Goal: Check status: Check status

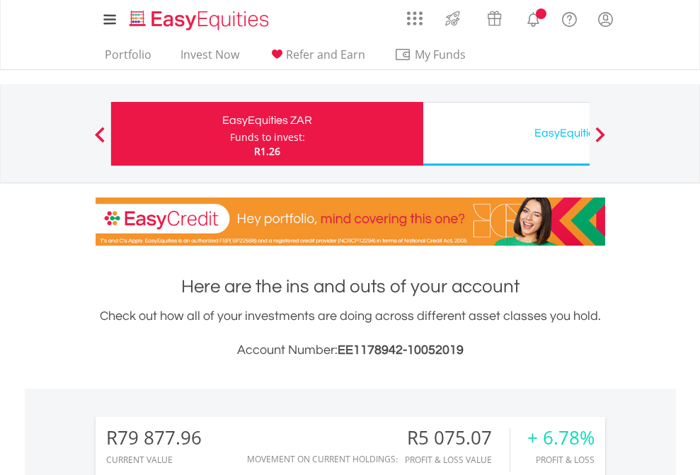
scroll to position [136, 222]
click at [230, 134] on div "Funds to invest:" at bounding box center [267, 137] width 75 height 14
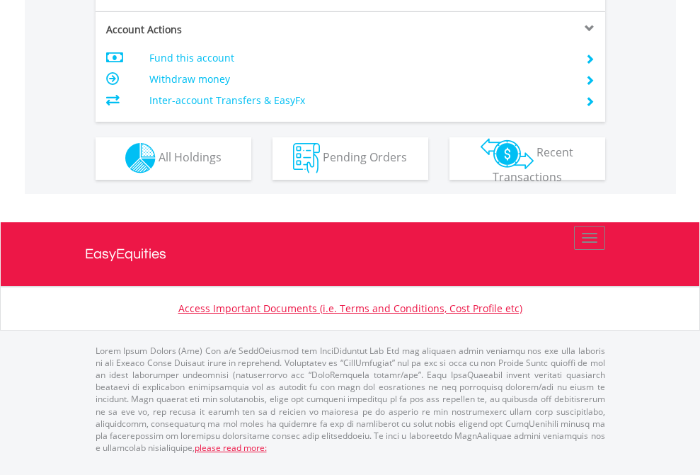
scroll to position [1324, 0]
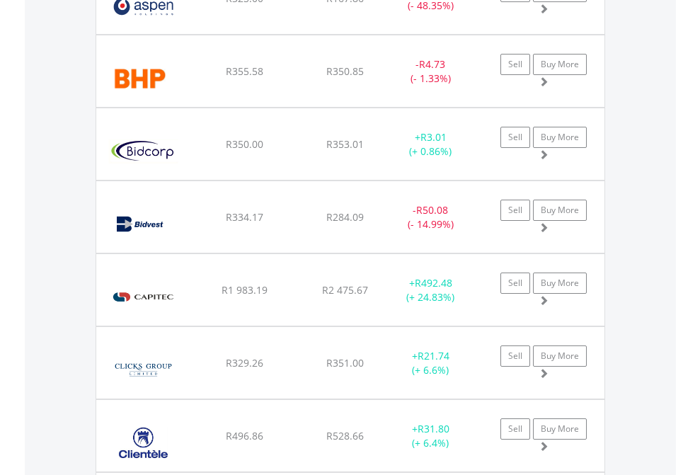
scroll to position [136, 222]
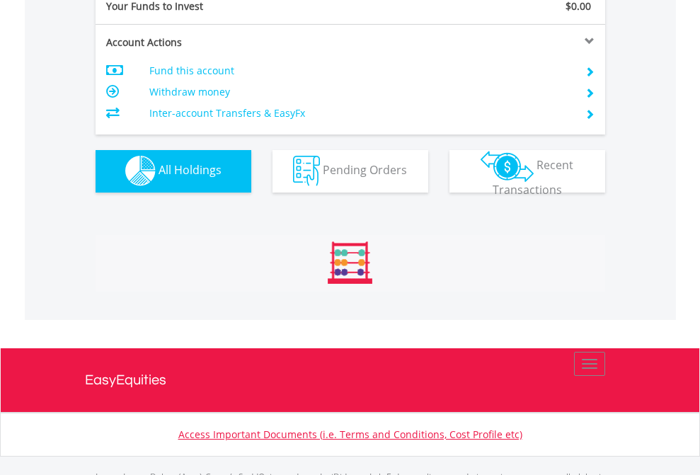
scroll to position [1402, 0]
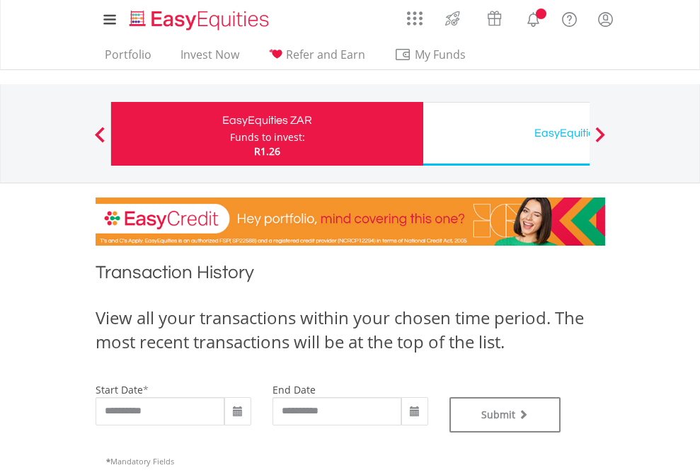
type input "**********"
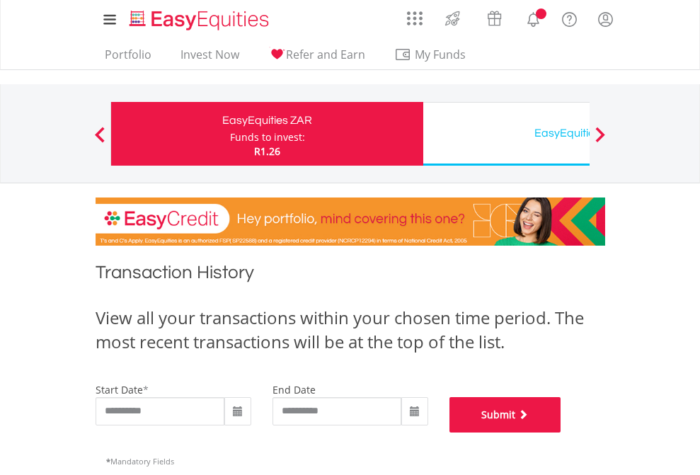
click at [562, 433] on button "Submit" at bounding box center [506, 414] width 112 height 35
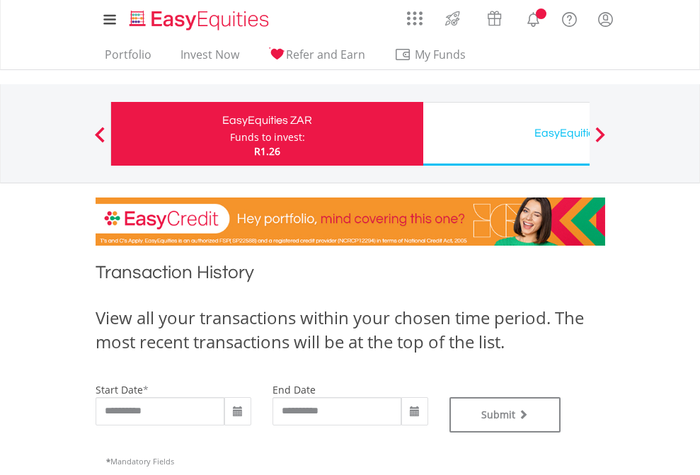
click at [506, 134] on div "EasyEquities USD" at bounding box center [579, 133] width 295 height 20
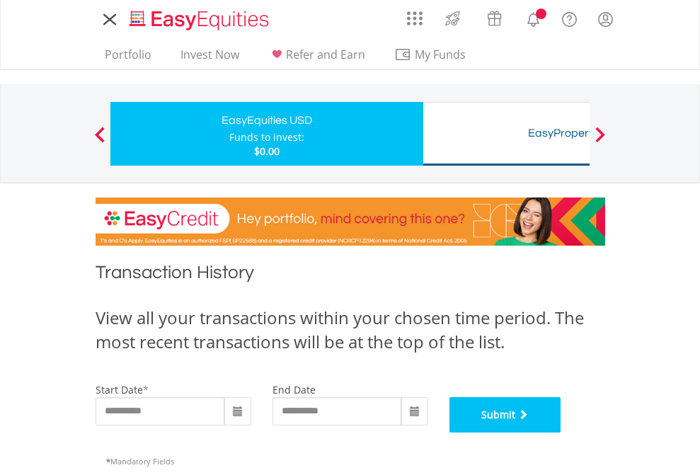
click at [562, 433] on button "Submit" at bounding box center [506, 414] width 112 height 35
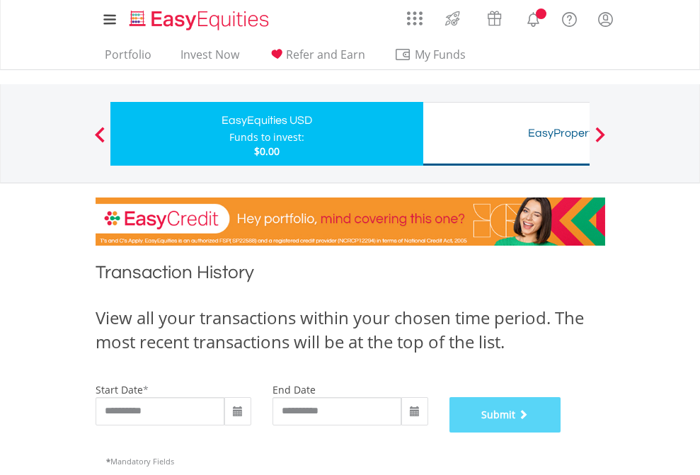
scroll to position [574, 0]
